Goal: Task Accomplishment & Management: Manage account settings

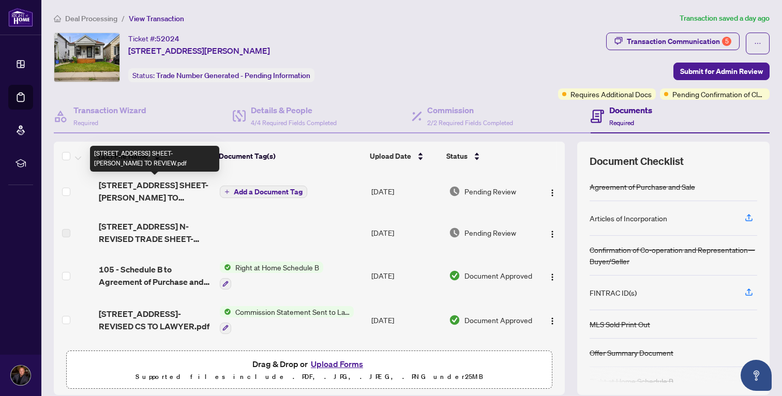
click at [160, 189] on span "[STREET_ADDRESS] SHEET-[PERSON_NAME] TO REVIEW.pdf" at bounding box center [155, 191] width 113 height 25
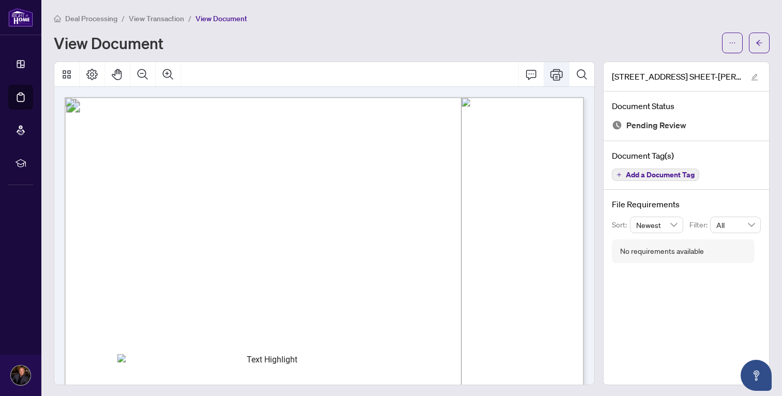
click at [555, 82] on button "Print" at bounding box center [556, 74] width 25 height 25
click at [755, 43] on icon "arrow-left" at bounding box center [758, 42] width 7 height 7
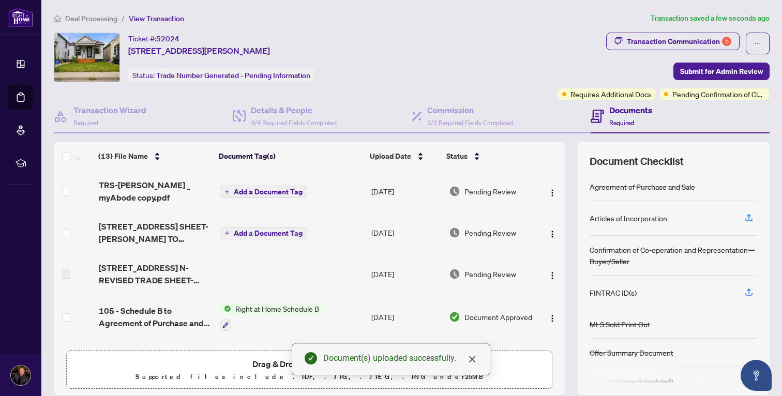
click at [295, 190] on span "Add a Document Tag" at bounding box center [268, 191] width 69 height 7
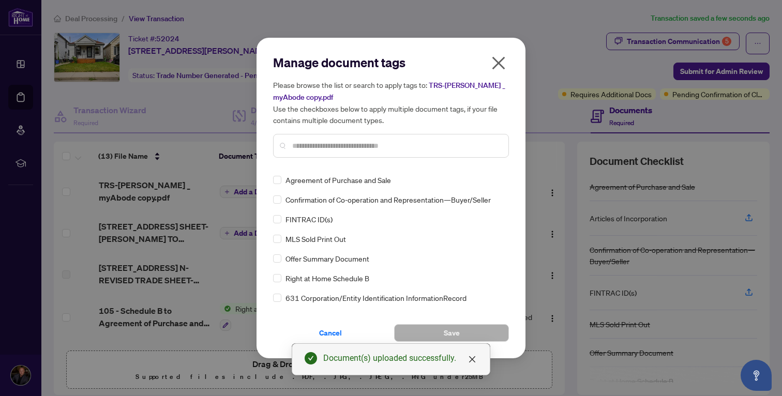
click at [355, 151] on div at bounding box center [391, 146] width 236 height 24
click at [356, 144] on input "text" at bounding box center [396, 145] width 208 height 11
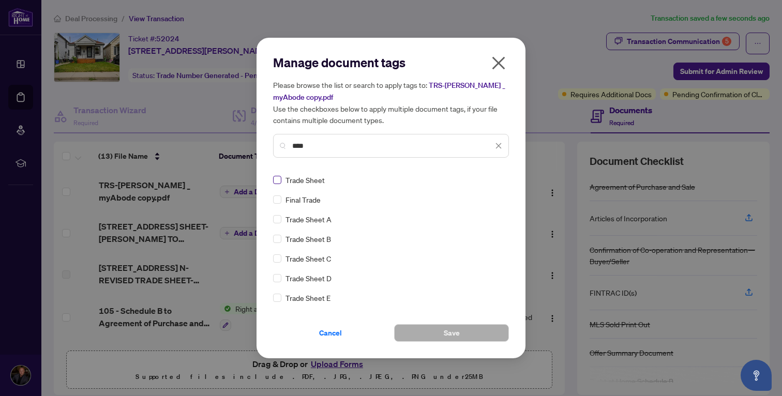
type input "****"
click at [471, 339] on button "Save" at bounding box center [451, 333] width 115 height 18
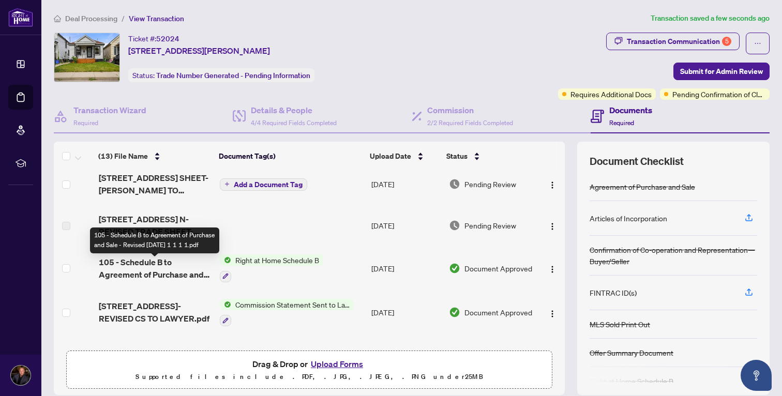
scroll to position [53, 0]
